Goal: Register for event/course

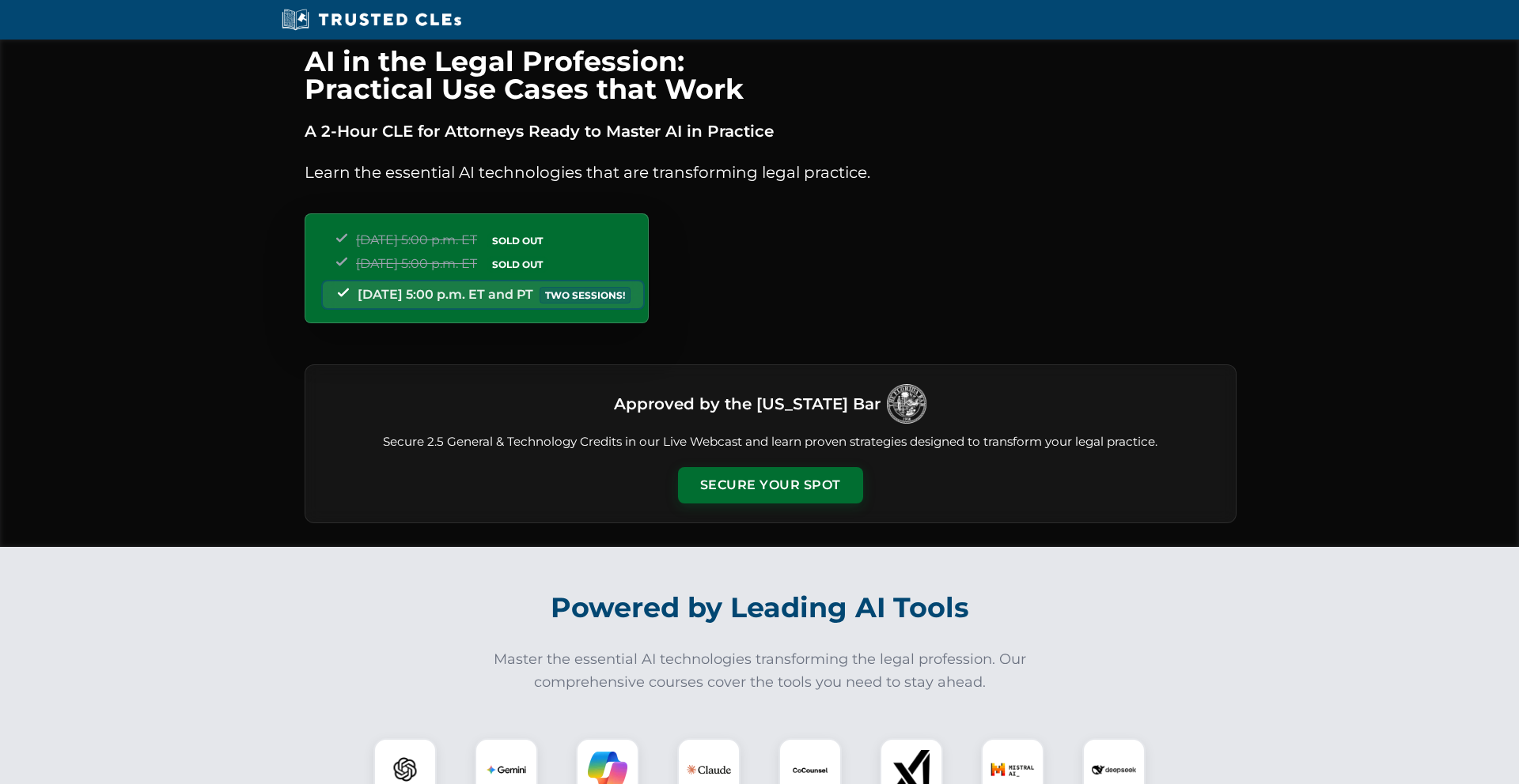
scroll to position [1370, 0]
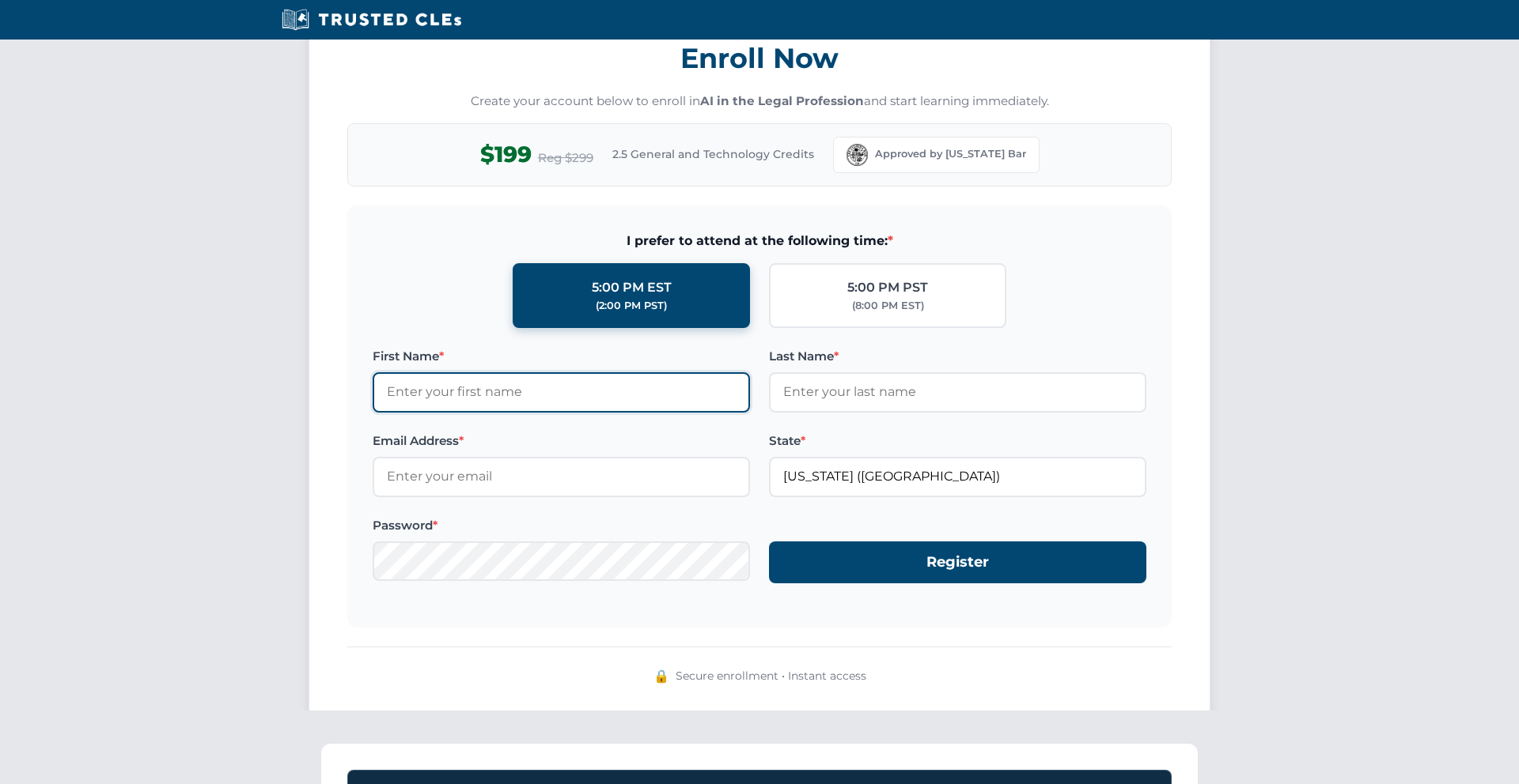
click at [629, 391] on input "First Name *" at bounding box center [561, 392] width 378 height 39
type input "John"
type input "Hoover"
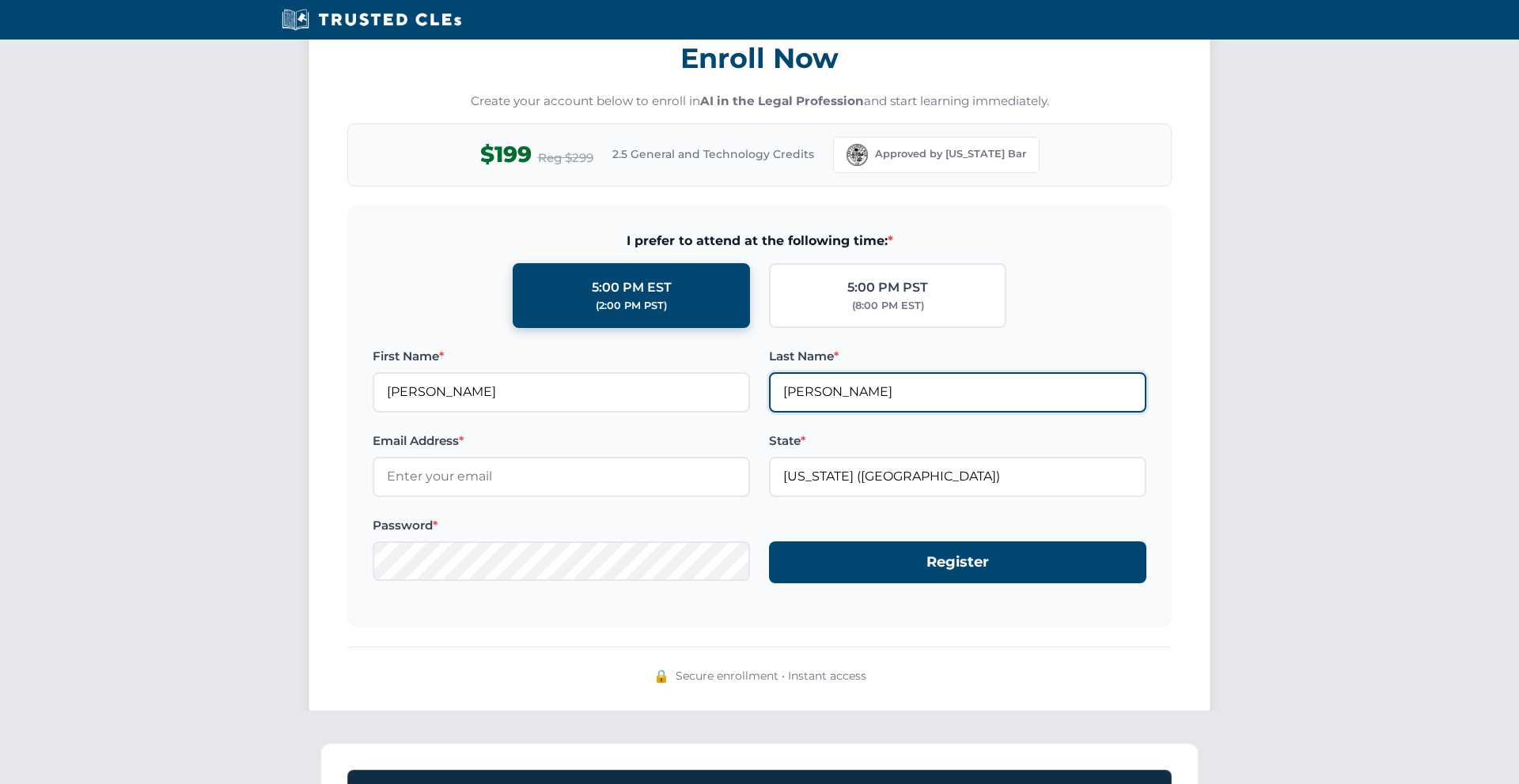
type input "john@johnhooverlaw.com"
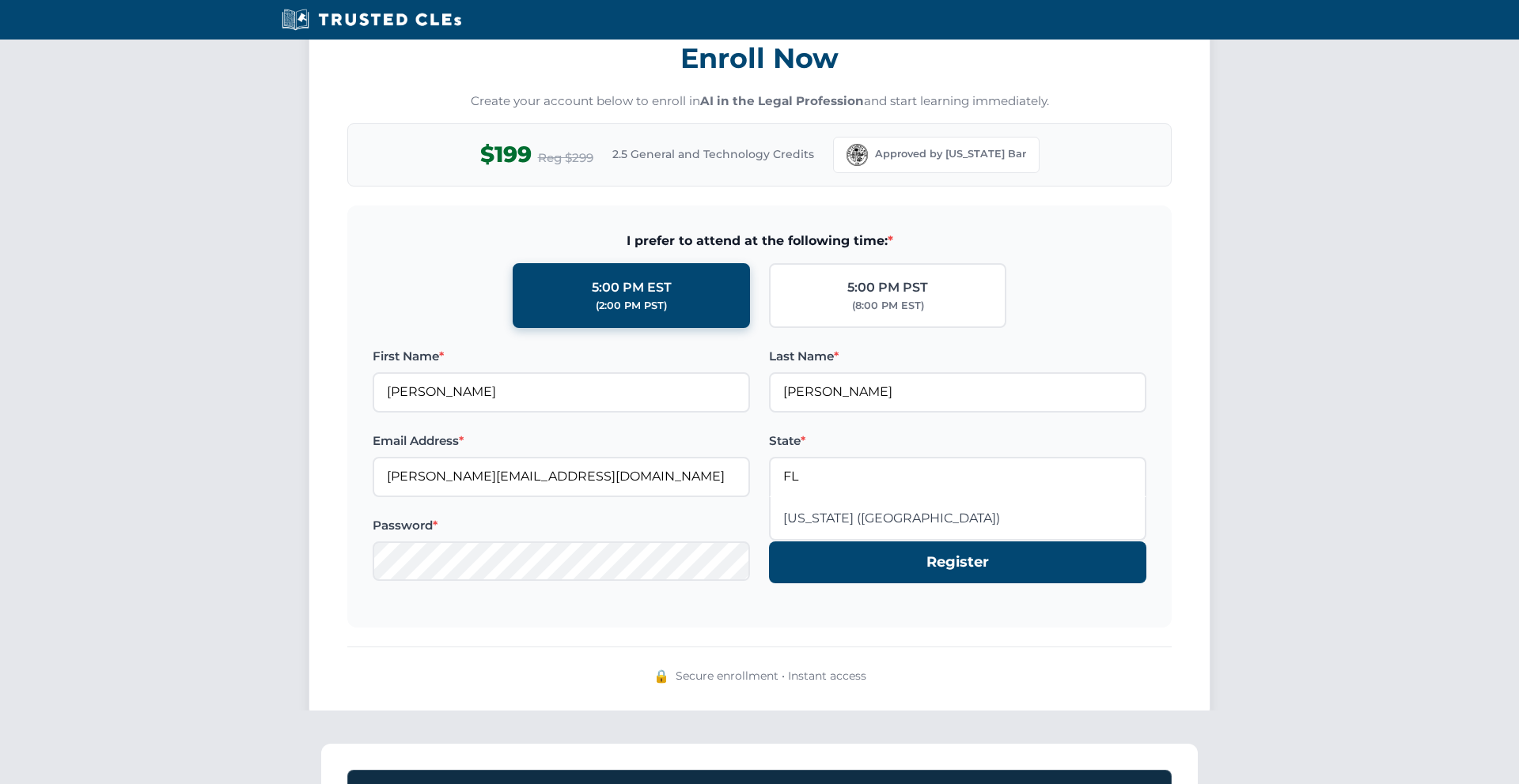
type input "Florida (FL)"
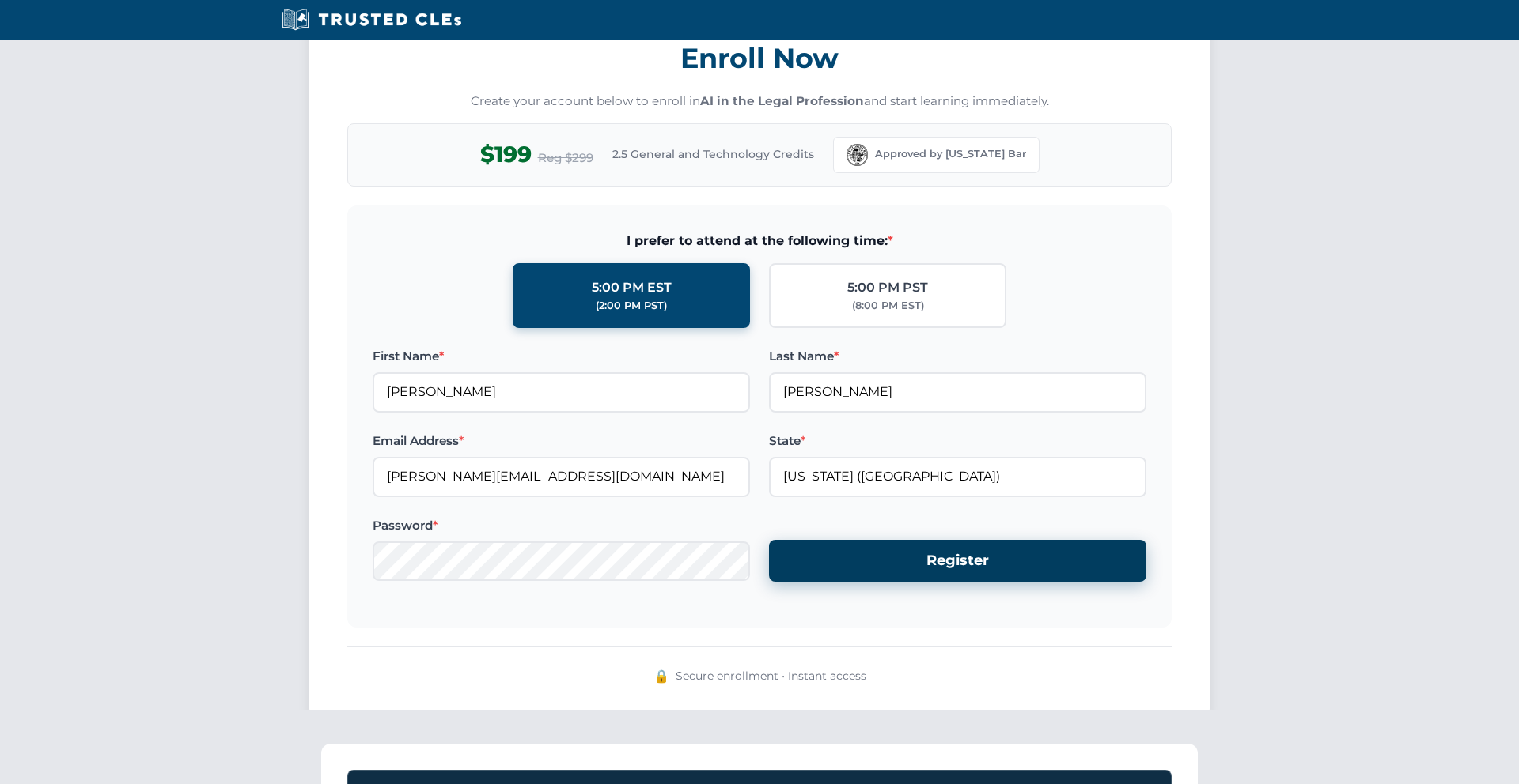
click at [960, 567] on button "Register" at bounding box center [958, 560] width 378 height 42
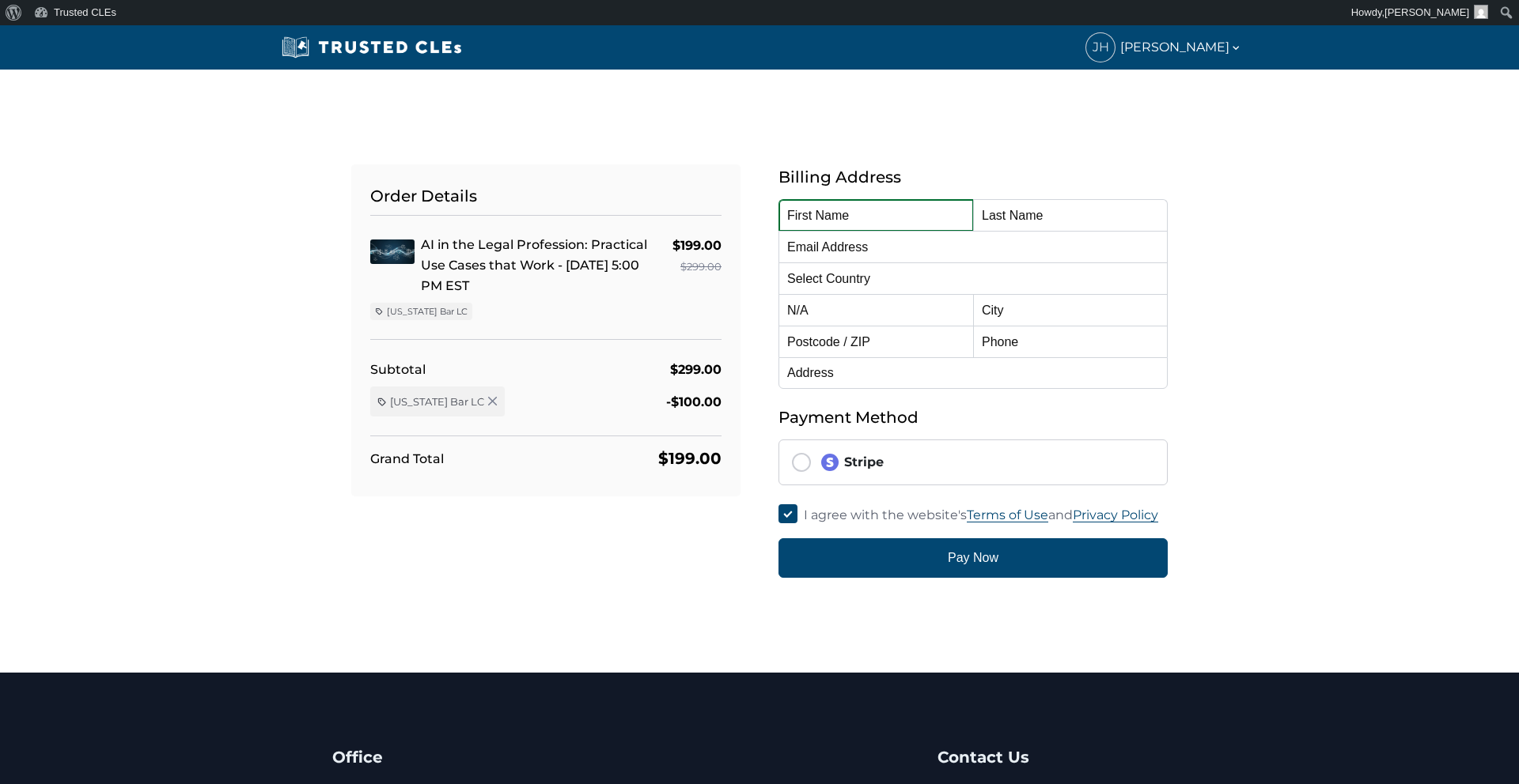
type input "[PERSON_NAME]"
type input "[PERSON_NAME][EMAIL_ADDRESS][DOMAIN_NAME]"
select select "United States"
click at [844, 202] on input "John" at bounding box center [876, 215] width 194 height 32
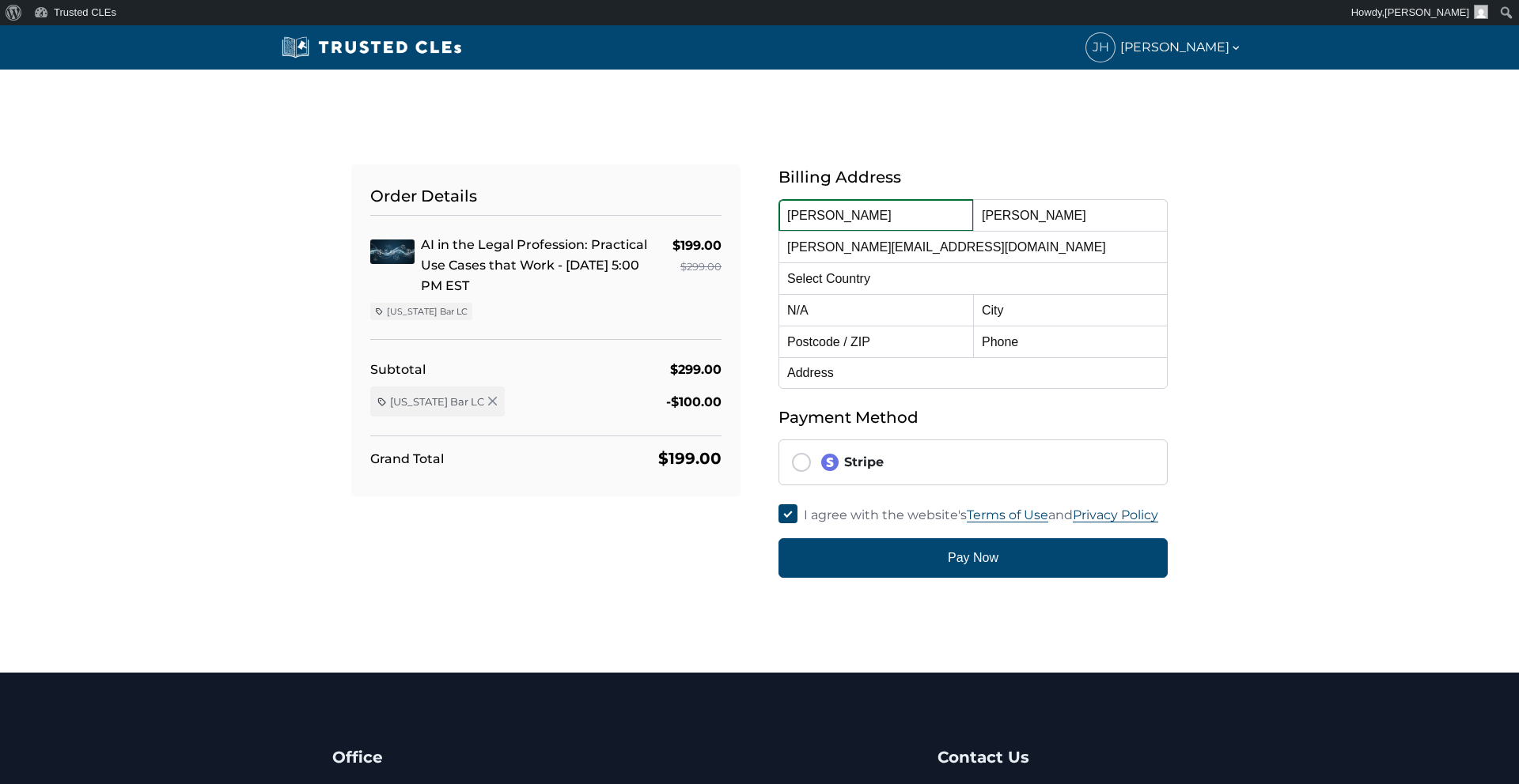
radio input "true"
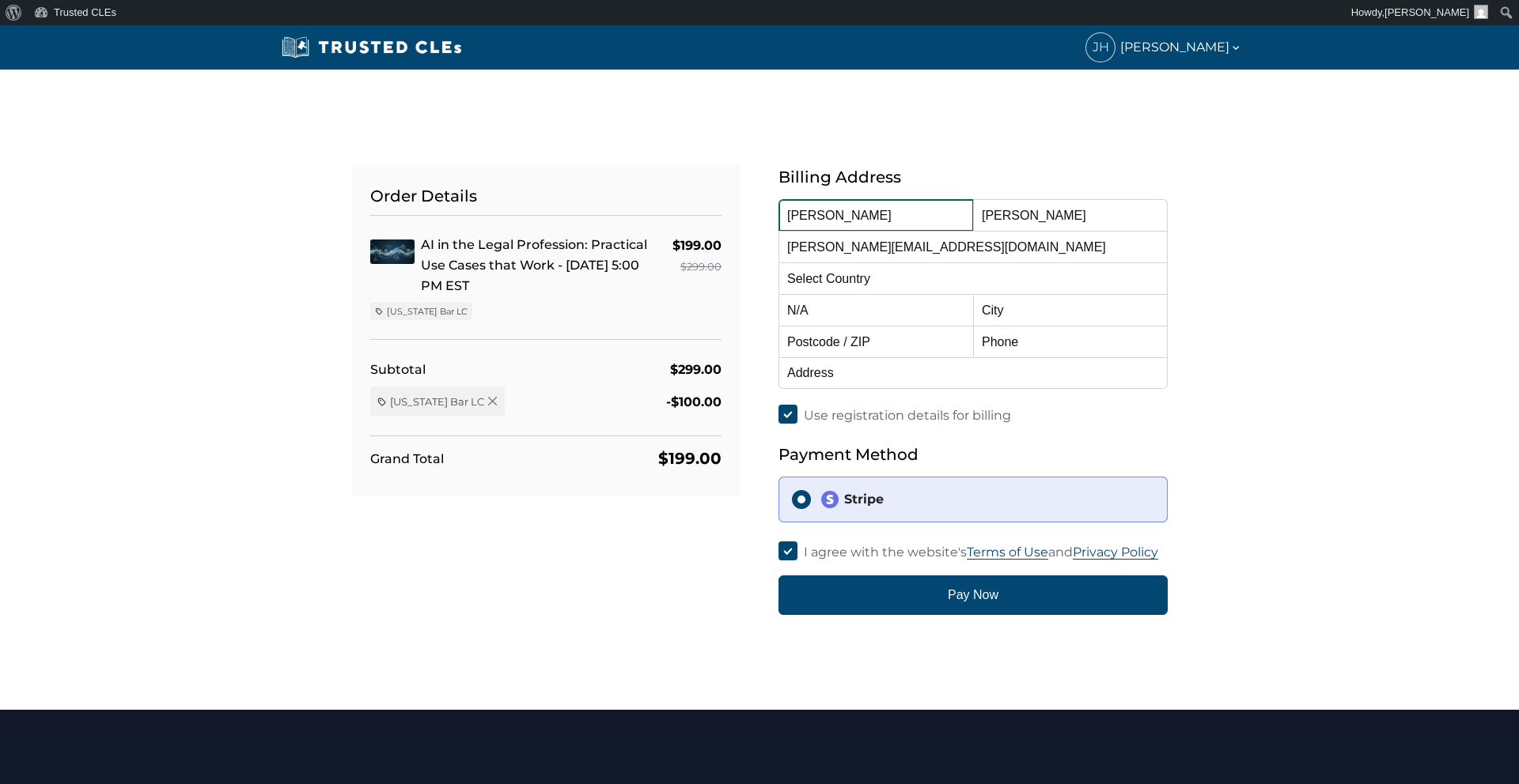
select select "Florida"
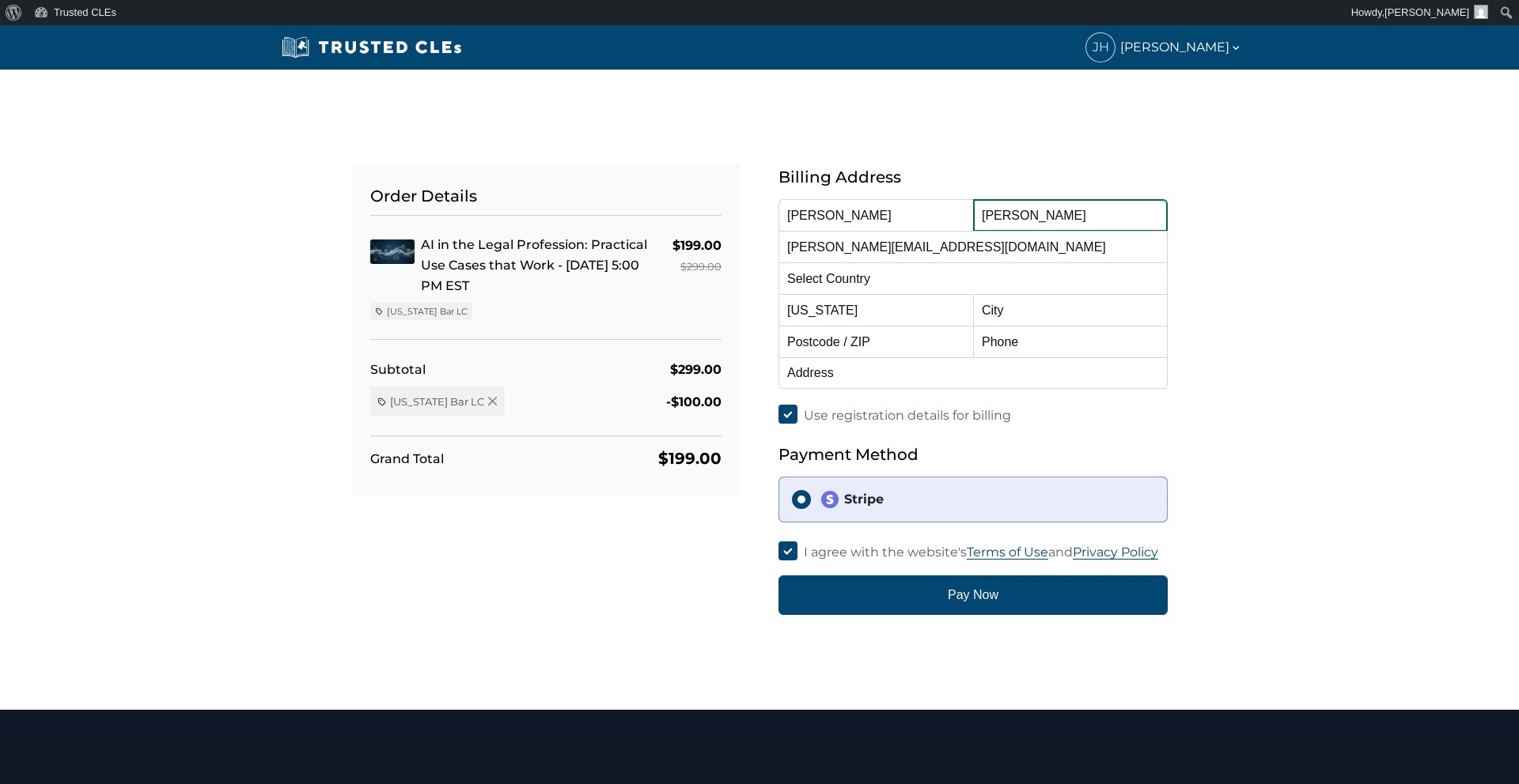
click at [1016, 212] on input "Hoover" at bounding box center [1070, 215] width 194 height 32
click at [860, 352] on input "text" at bounding box center [876, 341] width 194 height 32
click at [984, 297] on input "text" at bounding box center [1070, 310] width 194 height 32
type input "Miami"
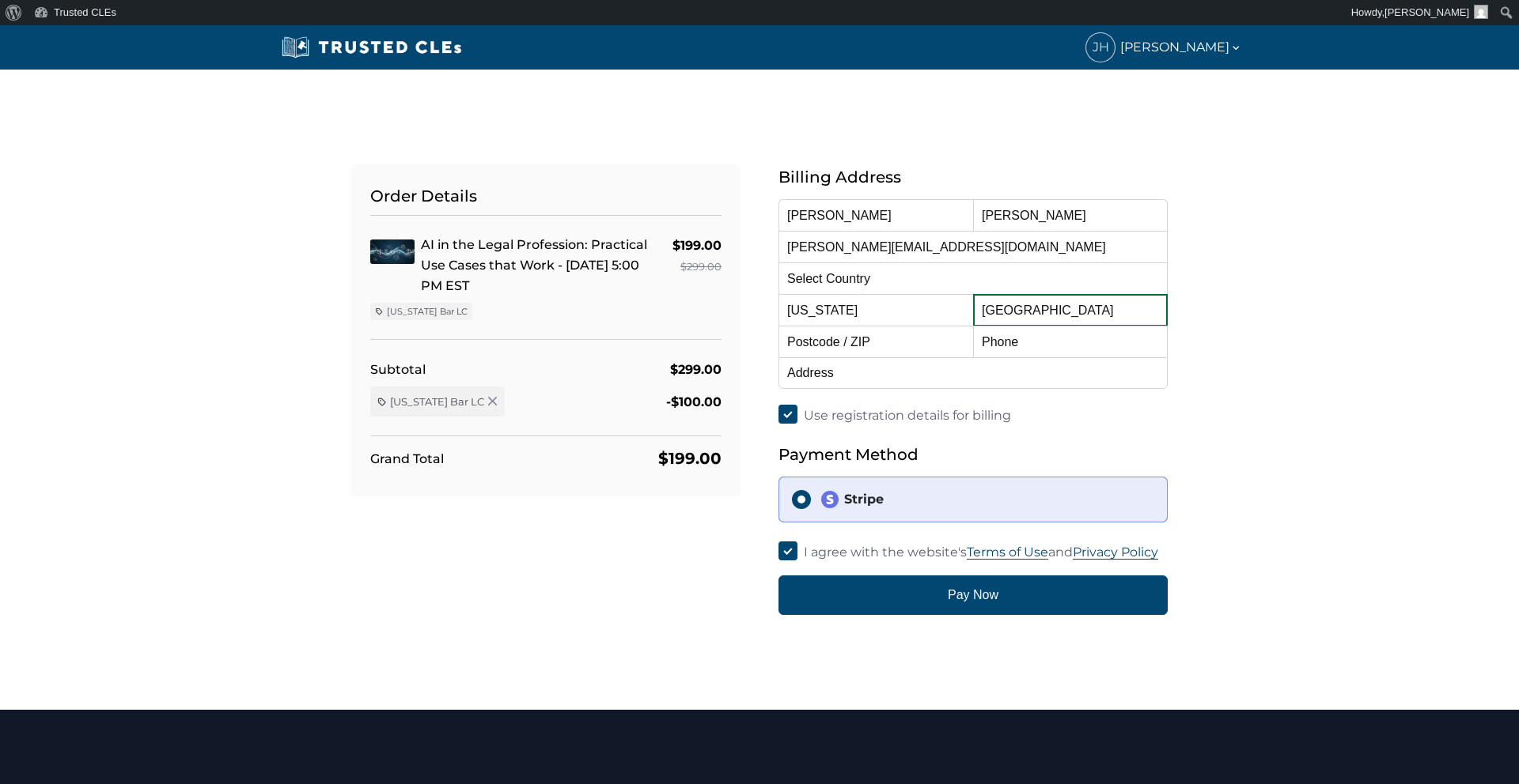
type input "j.hoover@yahoo.com"
type input "33131"
type input "3056323414"
type input "201 SE 2nd Ave, Ph 5"
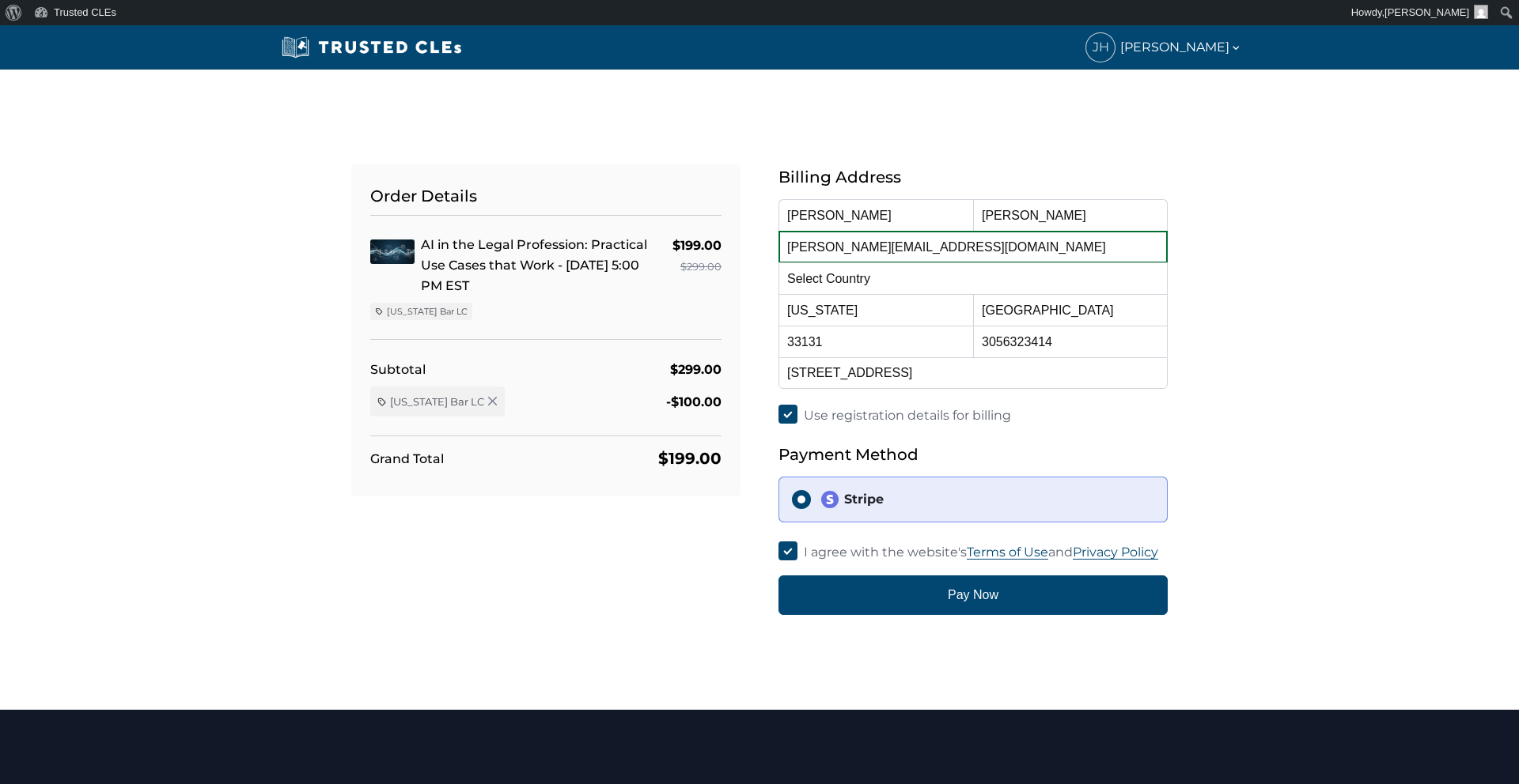
click at [942, 251] on input "j.hoover@yahoo.com" at bounding box center [973, 247] width 389 height 32
type input "john@johnhooverlaw.com"
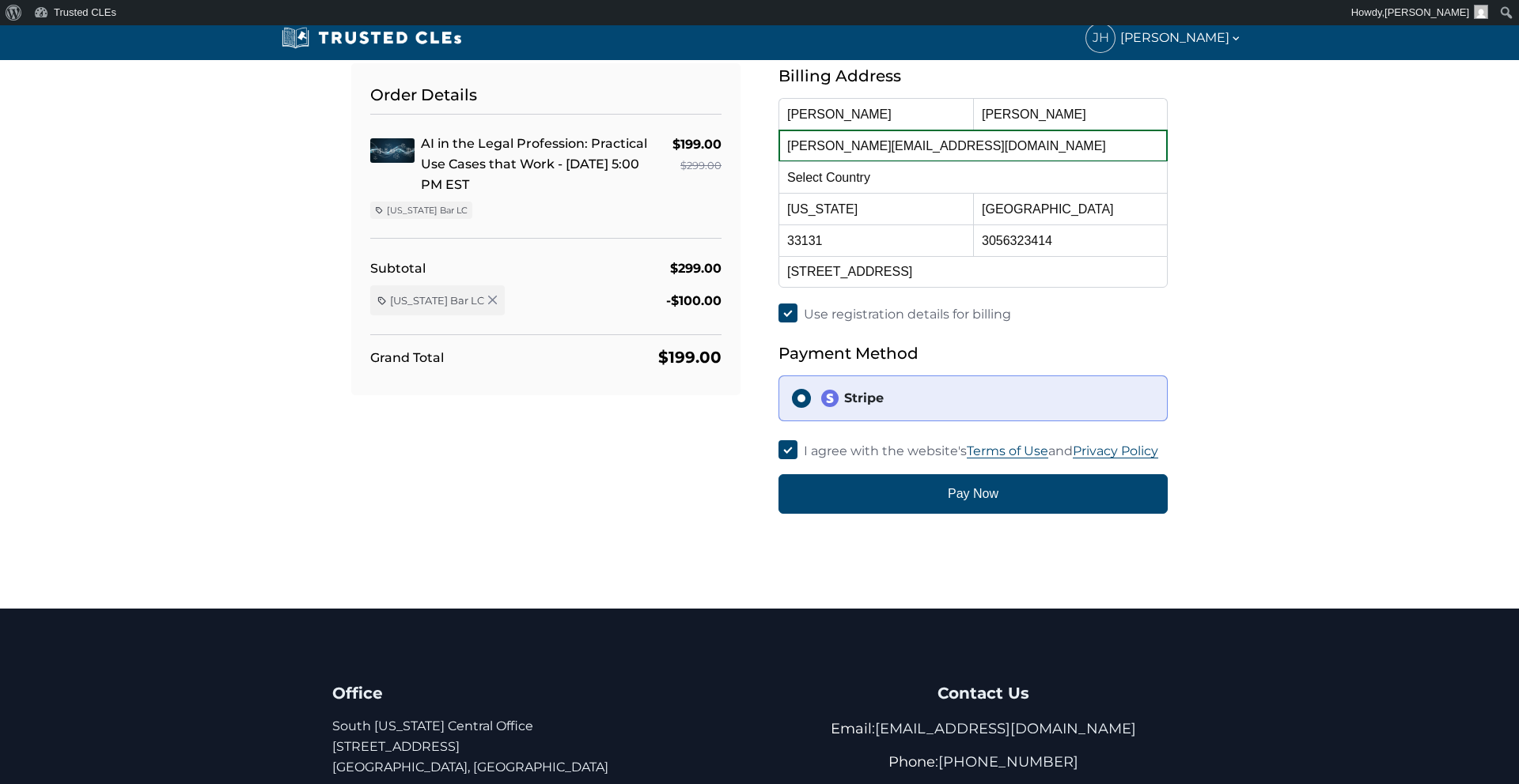
scroll to position [103, 0]
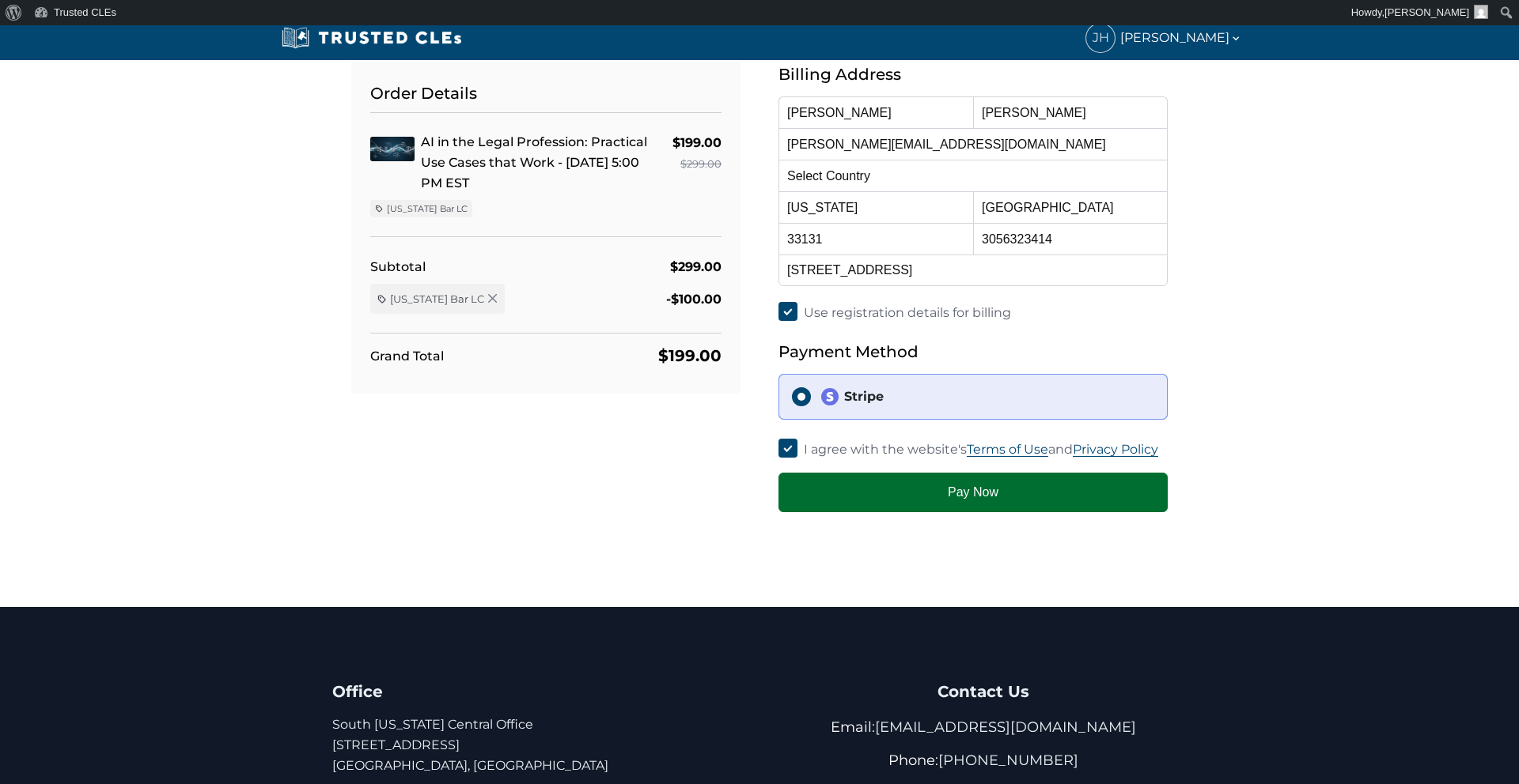
click at [945, 488] on button "Pay Now" at bounding box center [973, 492] width 389 height 39
